Goal: Find contact information: Find contact information

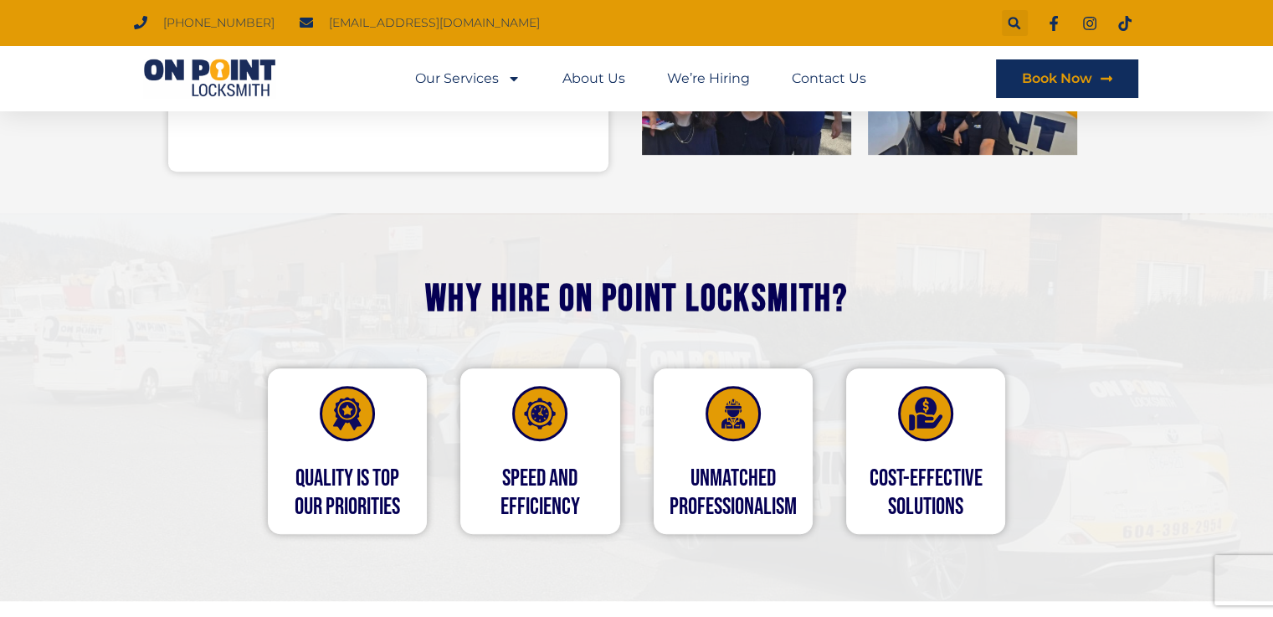
scroll to position [502, 0]
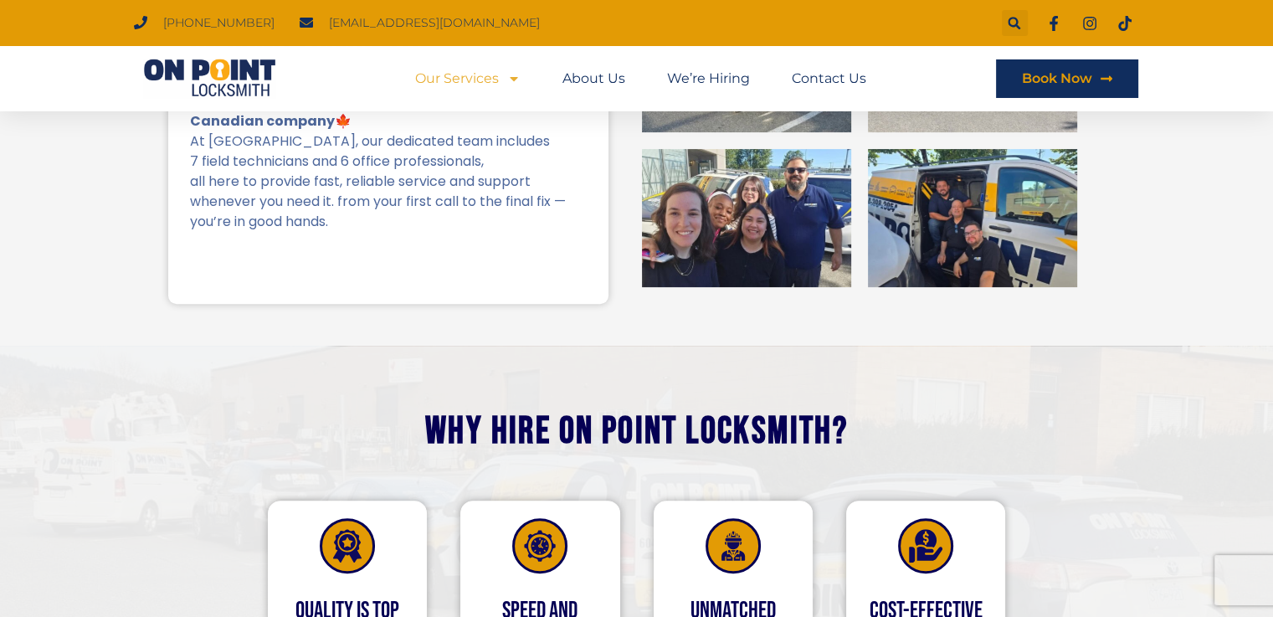
click at [511, 80] on icon "Menu" at bounding box center [513, 78] width 13 height 13
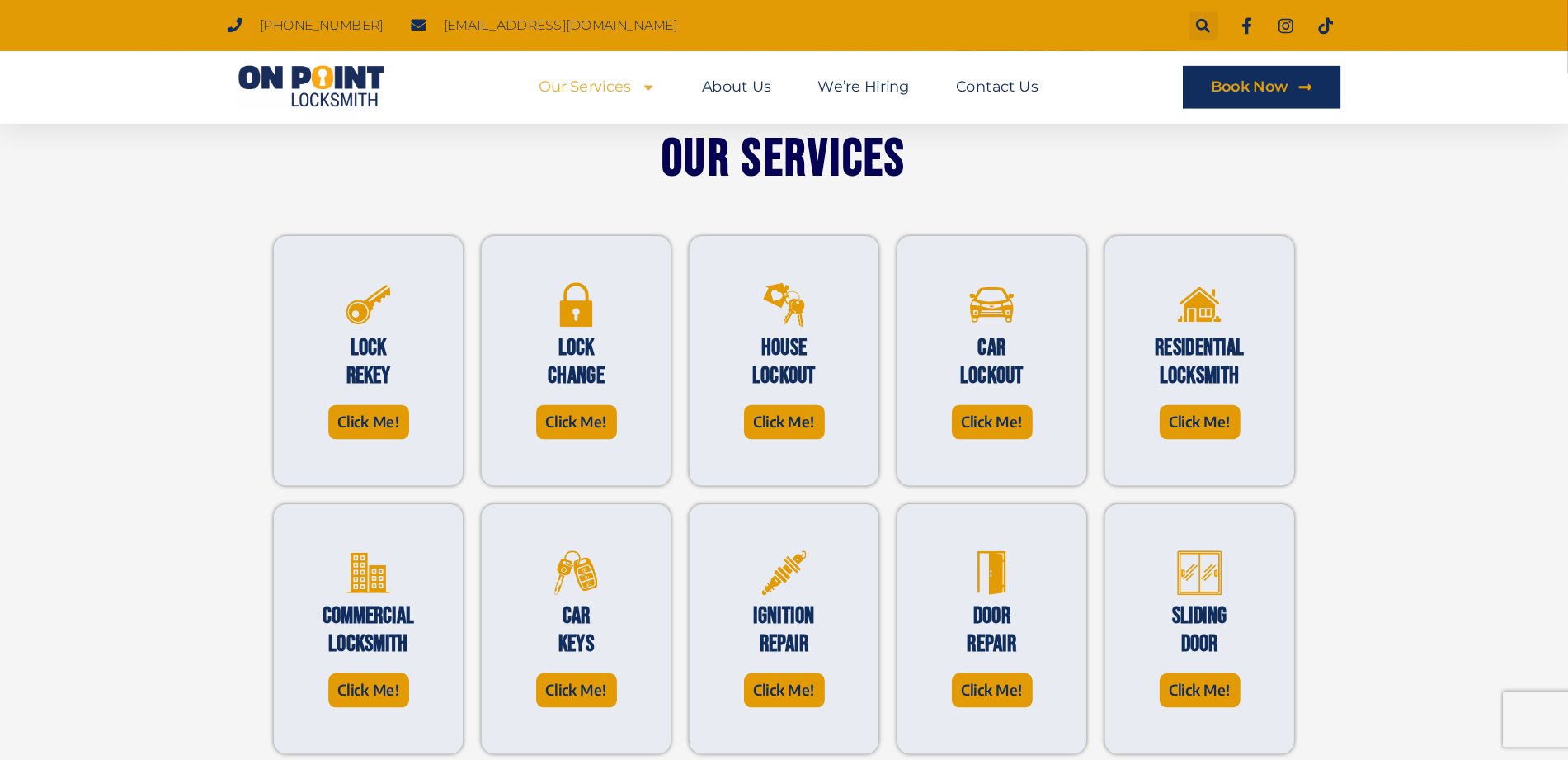
scroll to position [366, 0]
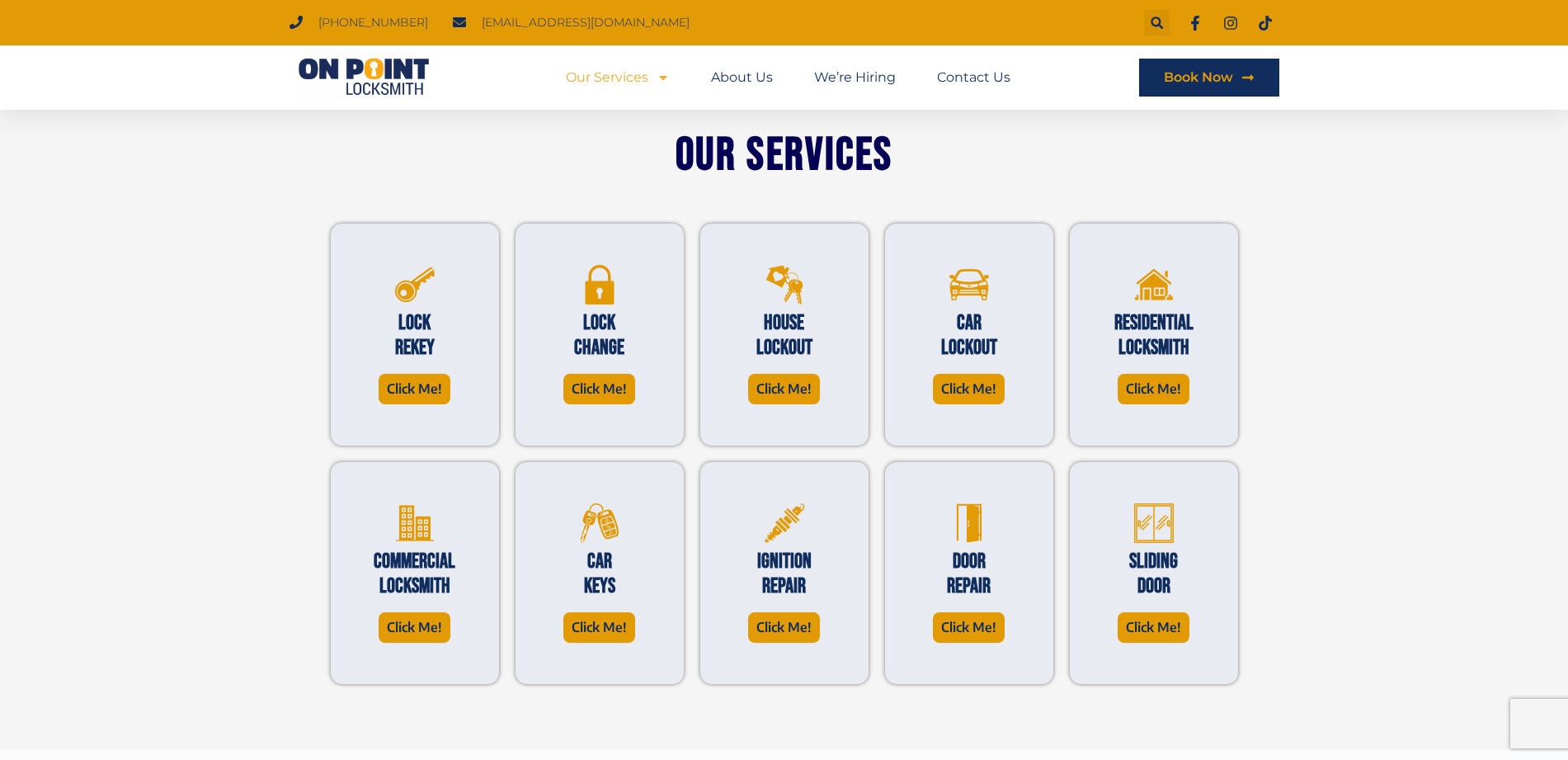
click at [491, 13] on span "[EMAIL_ADDRESS][DOMAIN_NAME]" at bounding box center [583, 23] width 212 height 23
click at [485, 23] on span "[EMAIL_ADDRESS][DOMAIN_NAME]" at bounding box center [583, 23] width 212 height 23
click at [334, 26] on span "[PHONE_NUMBER]" at bounding box center [371, 23] width 113 height 23
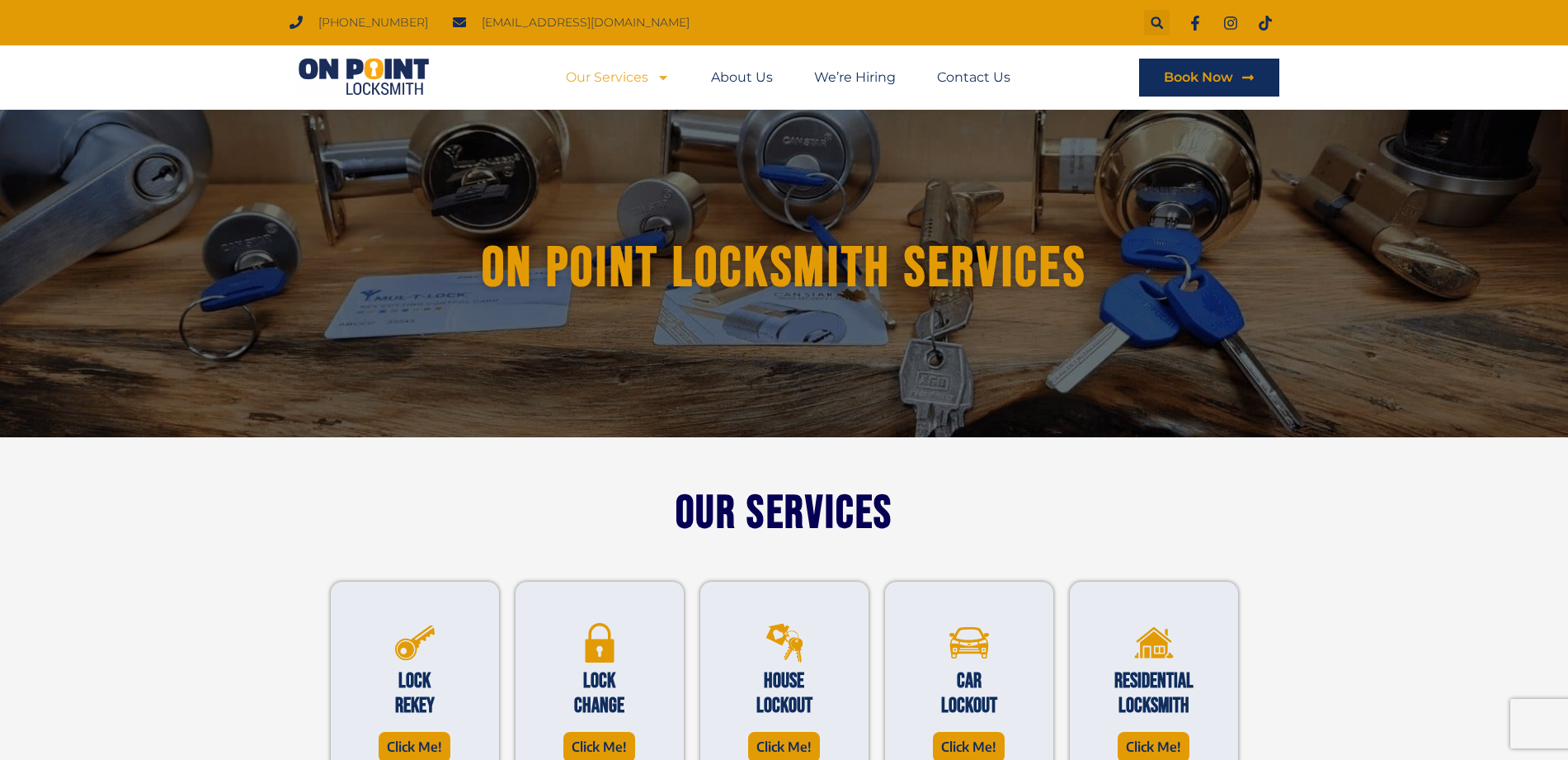
scroll to position [0, 0]
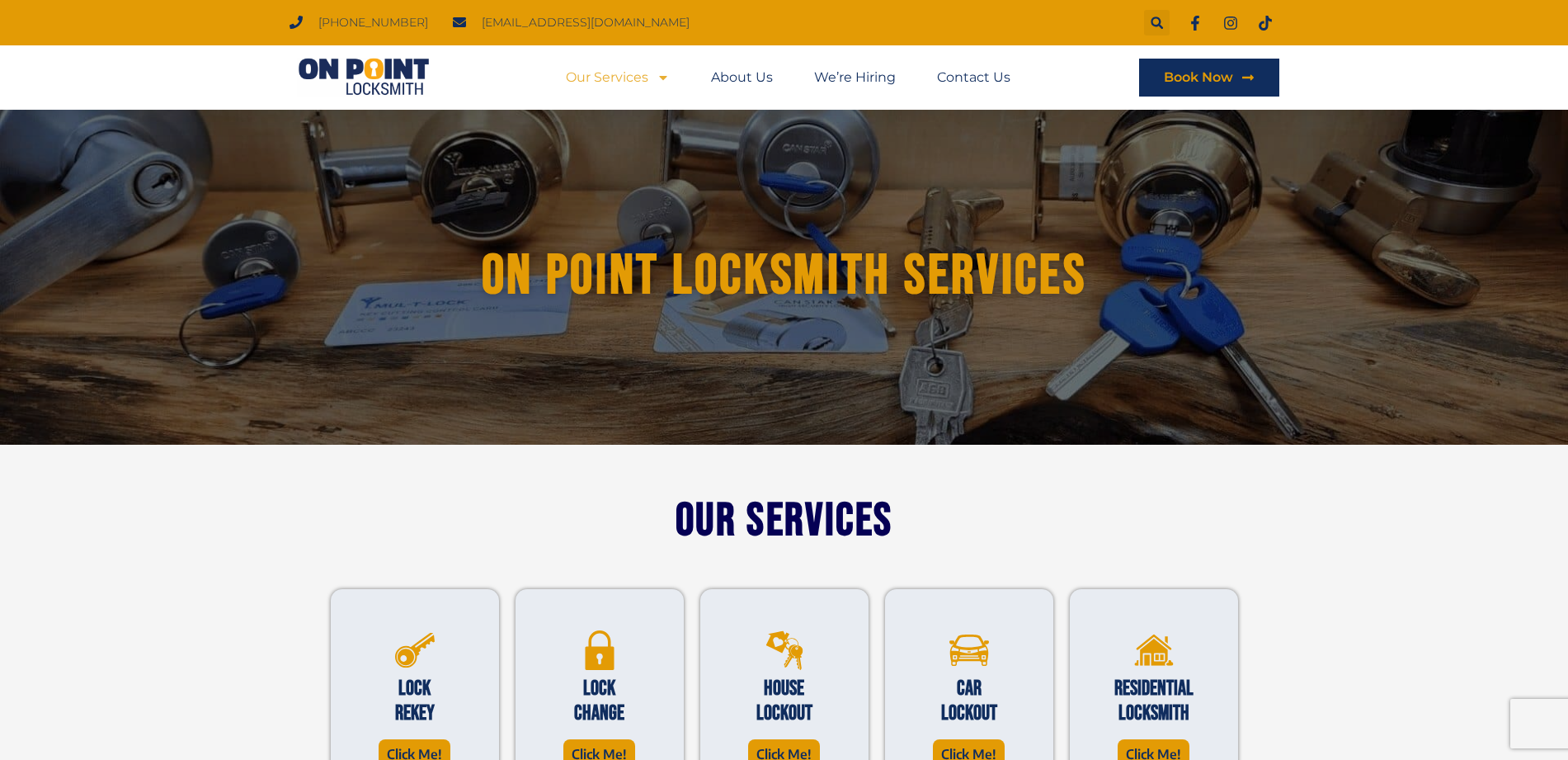
click at [334, 21] on span "[PHONE_NUMBER]" at bounding box center [371, 23] width 113 height 23
click at [533, 19] on span "[EMAIL_ADDRESS][DOMAIN_NAME]" at bounding box center [583, 23] width 212 height 23
click at [1150, 21] on icon "Search" at bounding box center [1156, 23] width 13 height 13
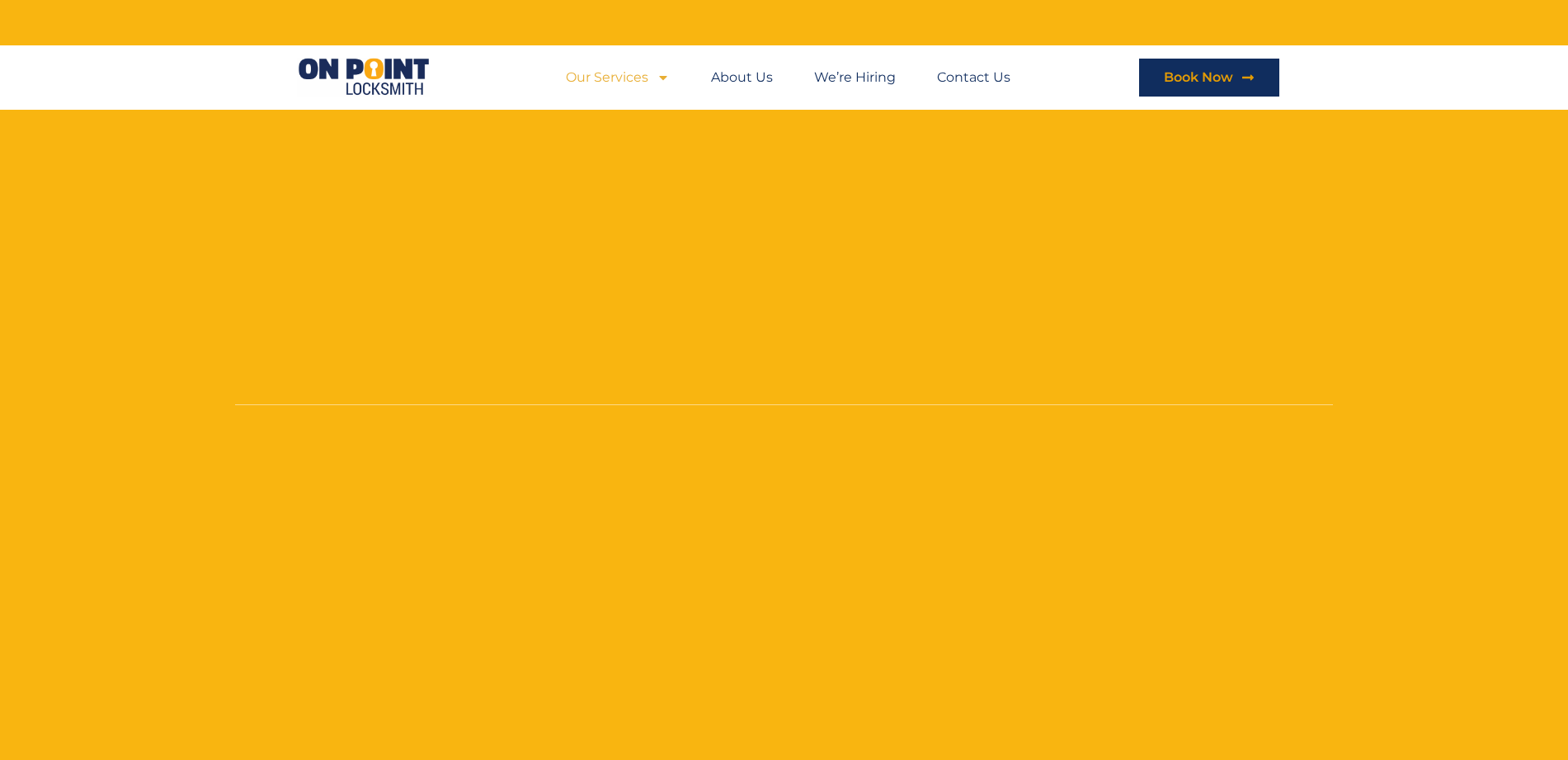
click at [1154, 22] on div "Search" at bounding box center [784, 380] width 1568 height 760
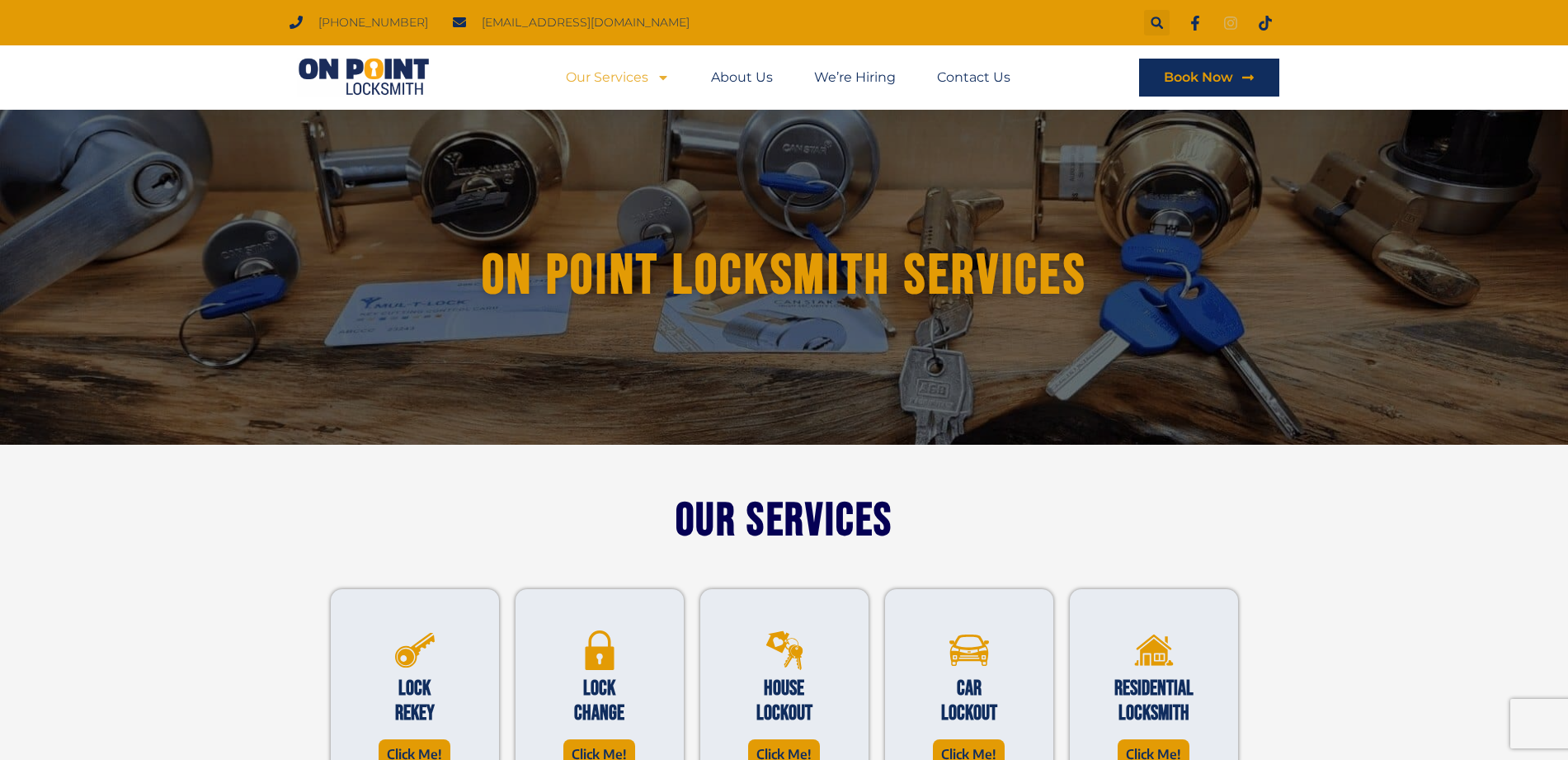
click at [1231, 22] on icon at bounding box center [1230, 23] width 15 height 15
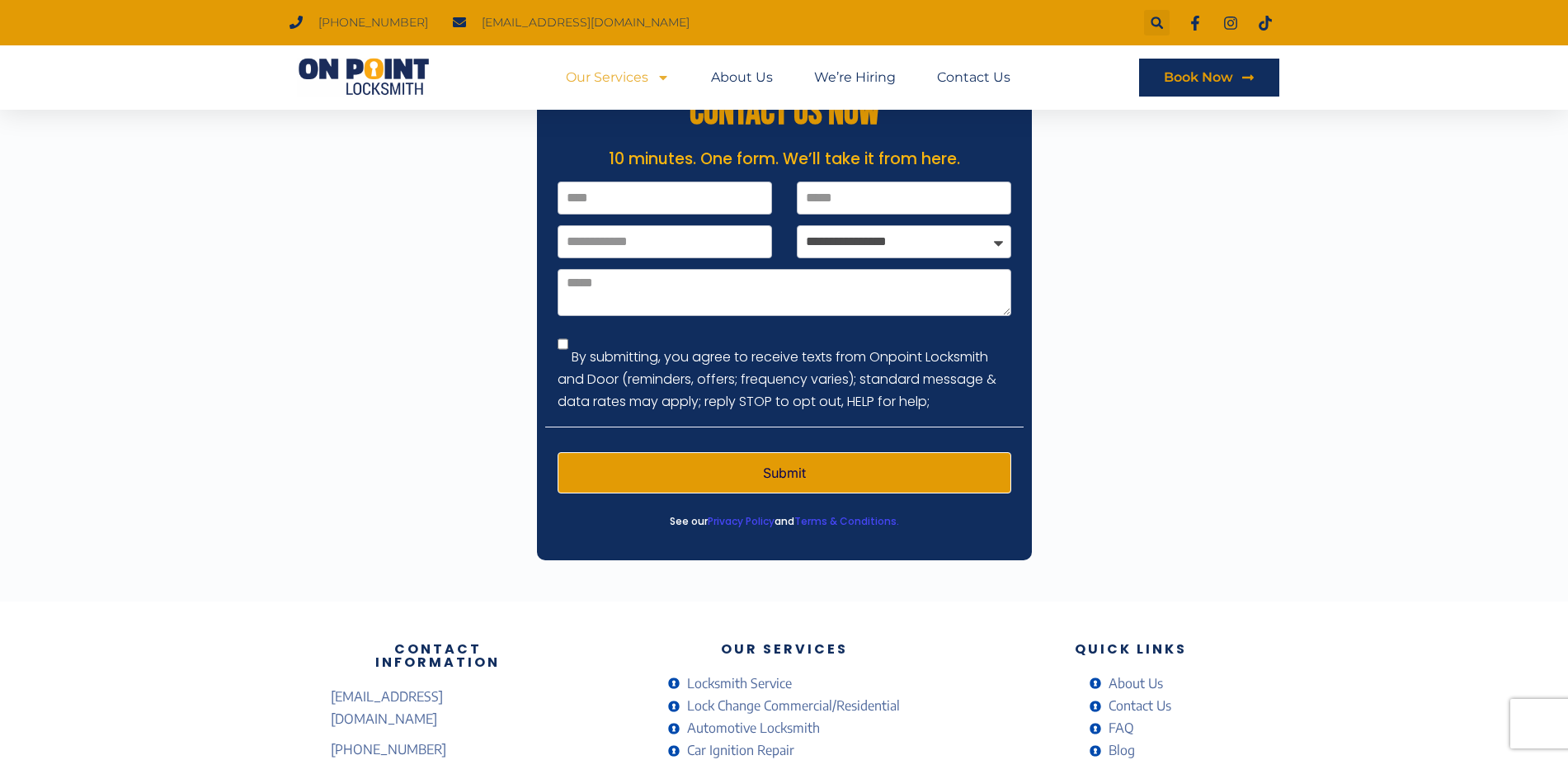
scroll to position [1374, 0]
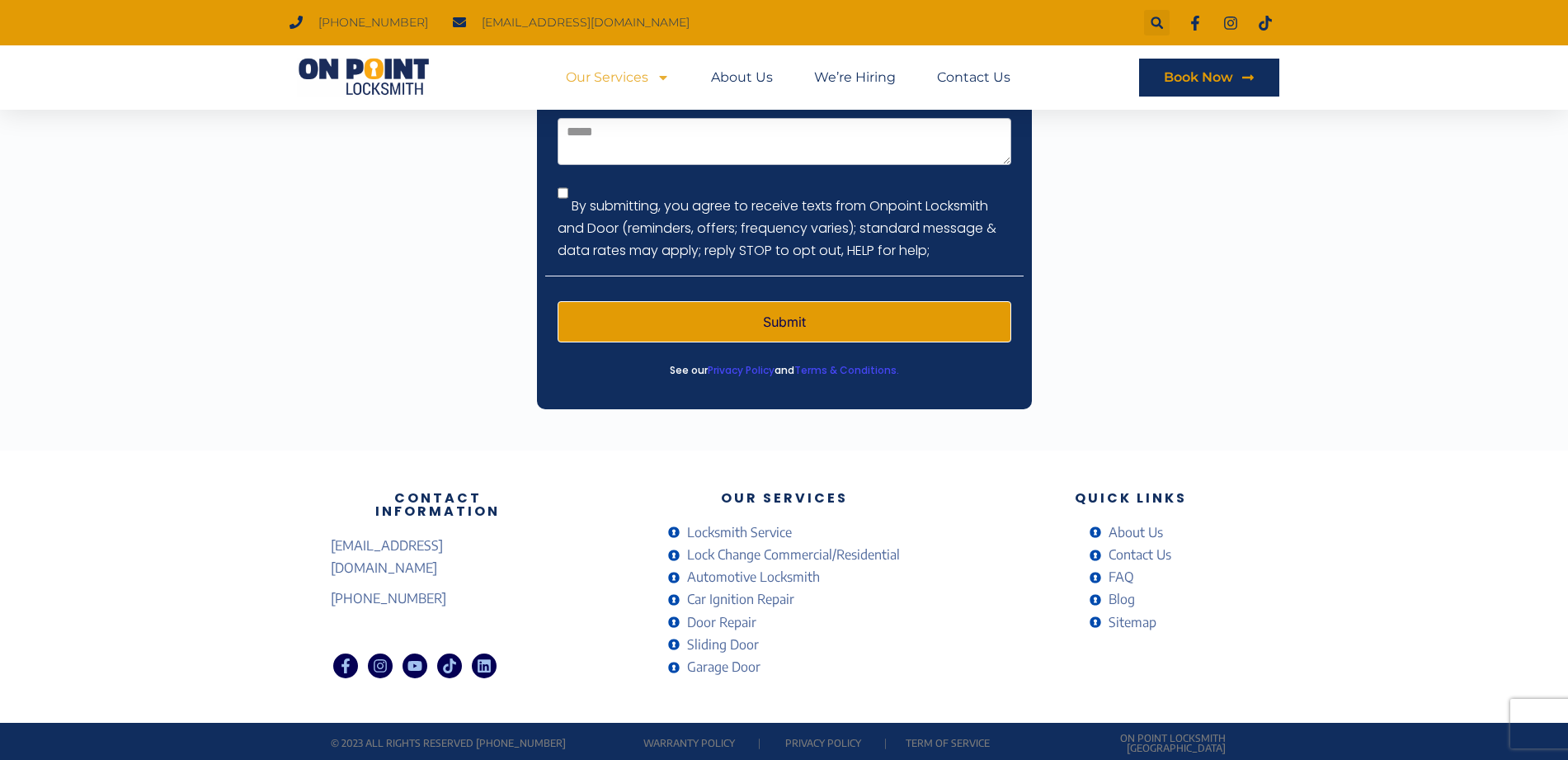
click at [738, 607] on span "Garage Door" at bounding box center [721, 666] width 78 height 23
click at [715, 607] on span "Garage Door" at bounding box center [721, 666] width 78 height 23
click at [697, 582] on span "Automotive Locksmith" at bounding box center [751, 577] width 137 height 23
